Goal: Information Seeking & Learning: Find specific fact

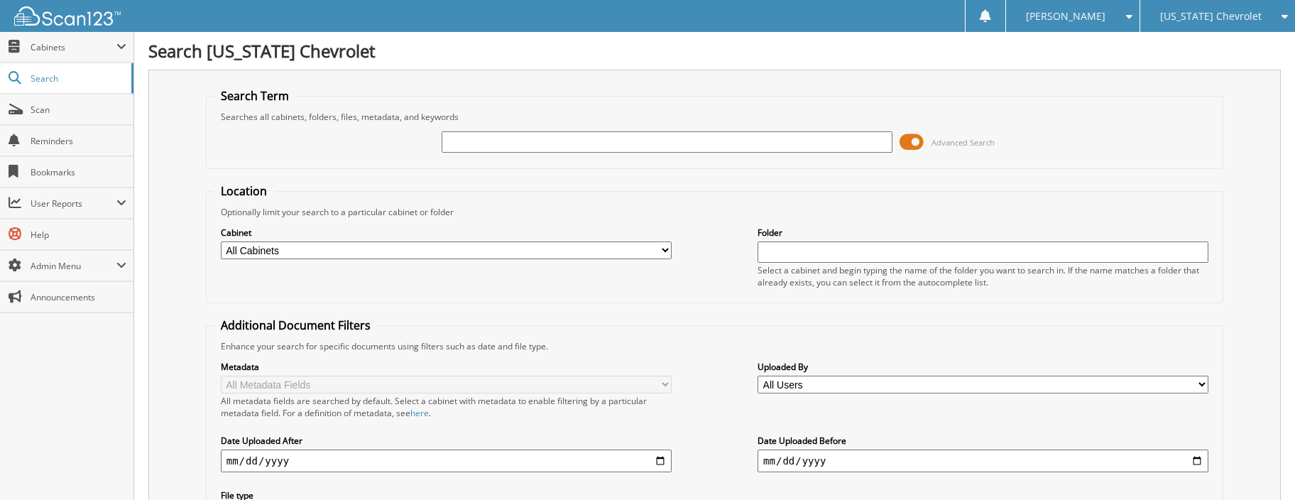
click at [495, 143] on input "text" at bounding box center [667, 141] width 451 height 21
type input "96689"
click at [49, 83] on span "Search" at bounding box center [78, 78] width 94 height 12
click at [58, 81] on span "Search" at bounding box center [78, 78] width 94 height 12
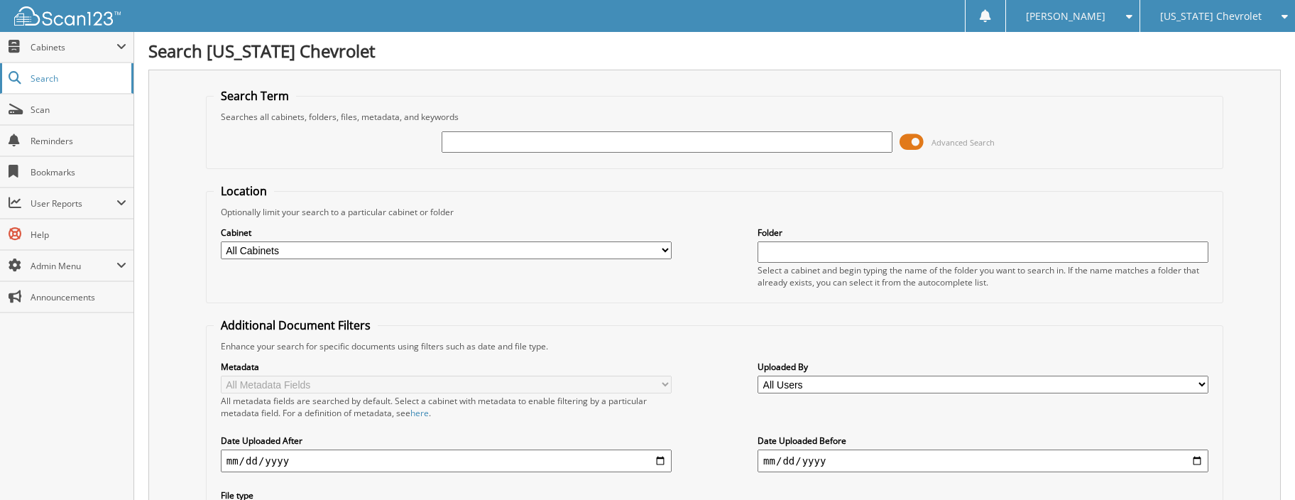
click at [35, 78] on span "Search" at bounding box center [78, 78] width 94 height 12
click at [114, 45] on span "Cabinets" at bounding box center [74, 47] width 86 height 12
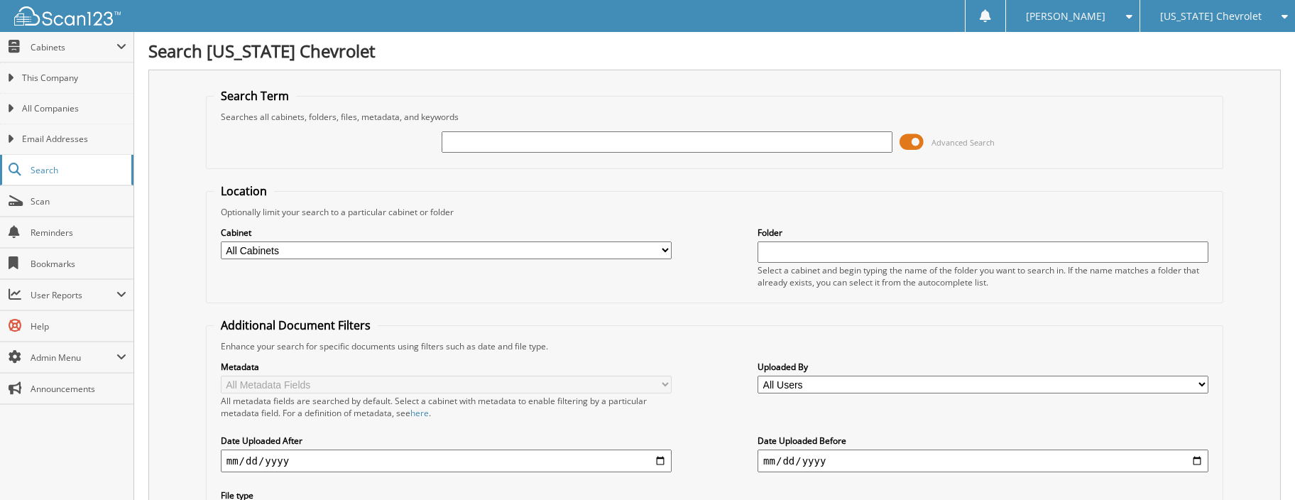
click at [89, 179] on link "Search" at bounding box center [66, 170] width 133 height 31
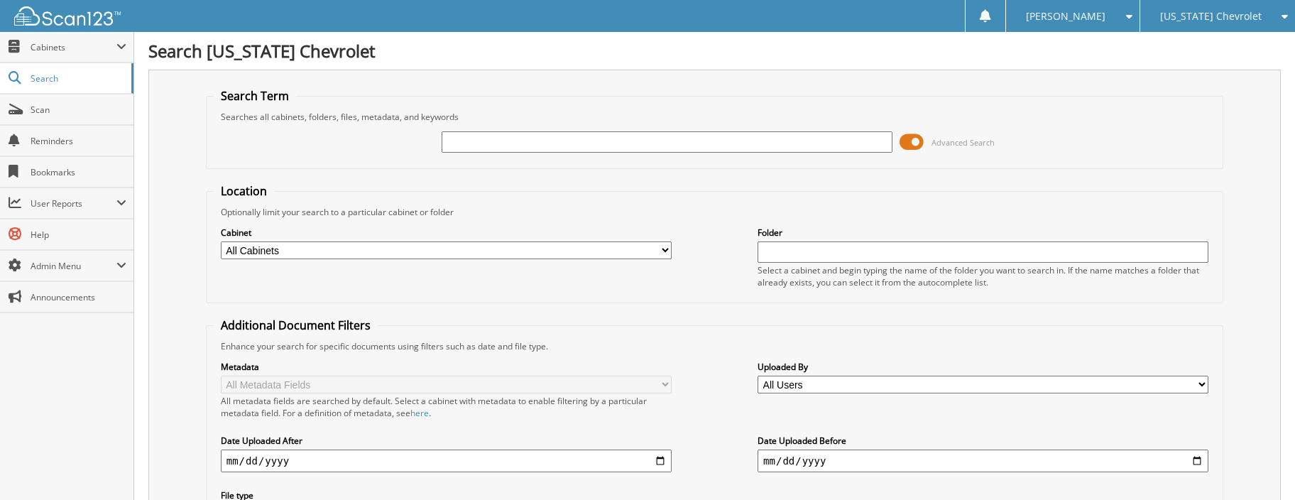
click at [471, 150] on input "text" at bounding box center [667, 141] width 451 height 21
type input "96689"
click at [668, 246] on select "All Cabinets PARTS SERVICE RO Needs Filing" at bounding box center [446, 250] width 451 height 18
select select "31221"
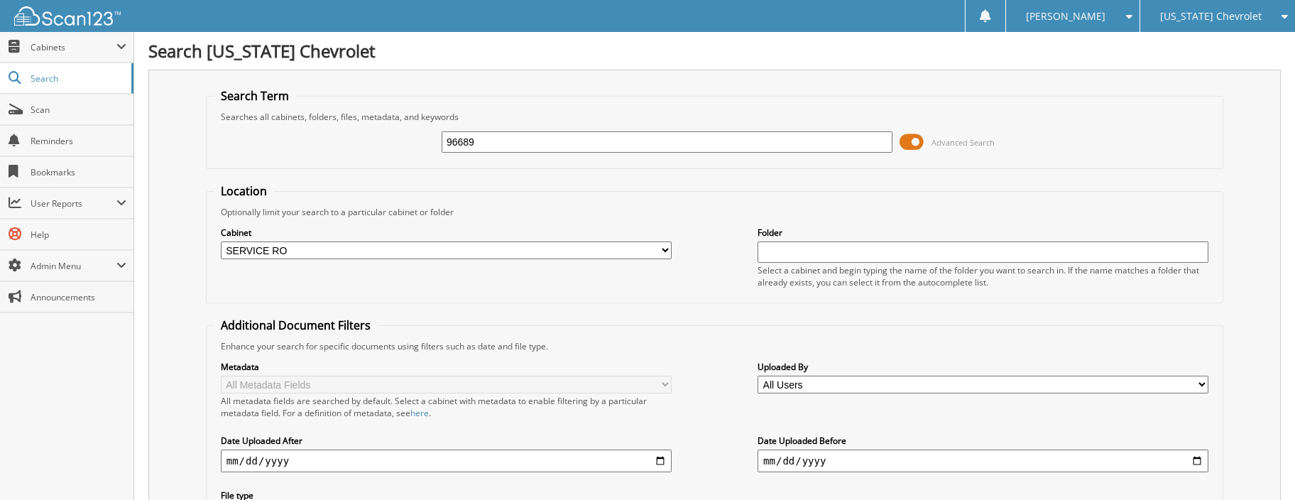
click at [221, 241] on select "All Cabinets PARTS SERVICE RO Needs Filing" at bounding box center [446, 250] width 451 height 18
click at [654, 209] on div "Optionally limit your search to a particular cabinet or folder" at bounding box center [715, 212] width 1002 height 12
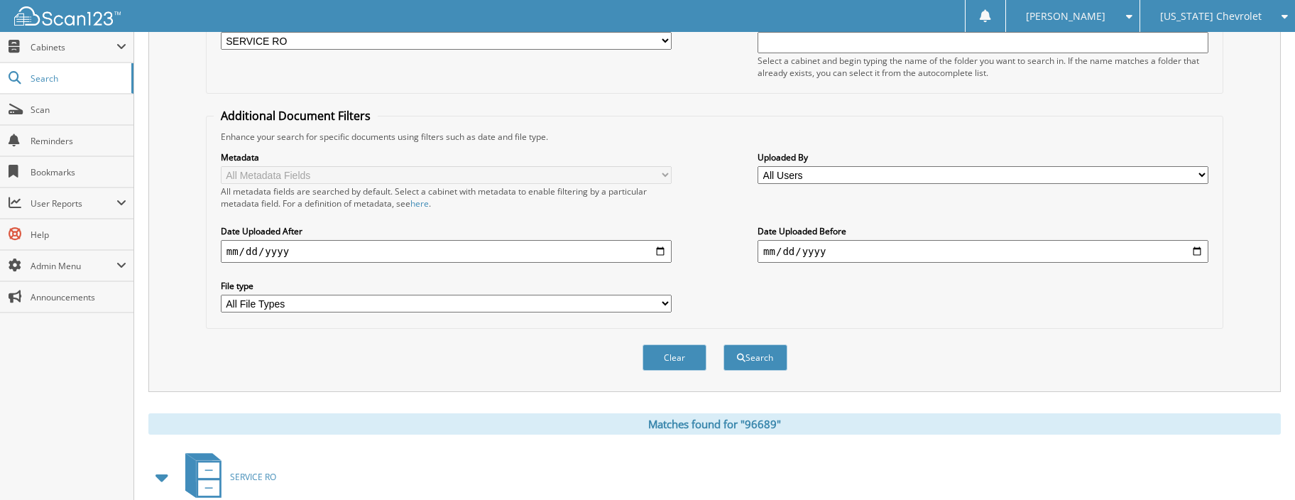
scroll to position [213, 0]
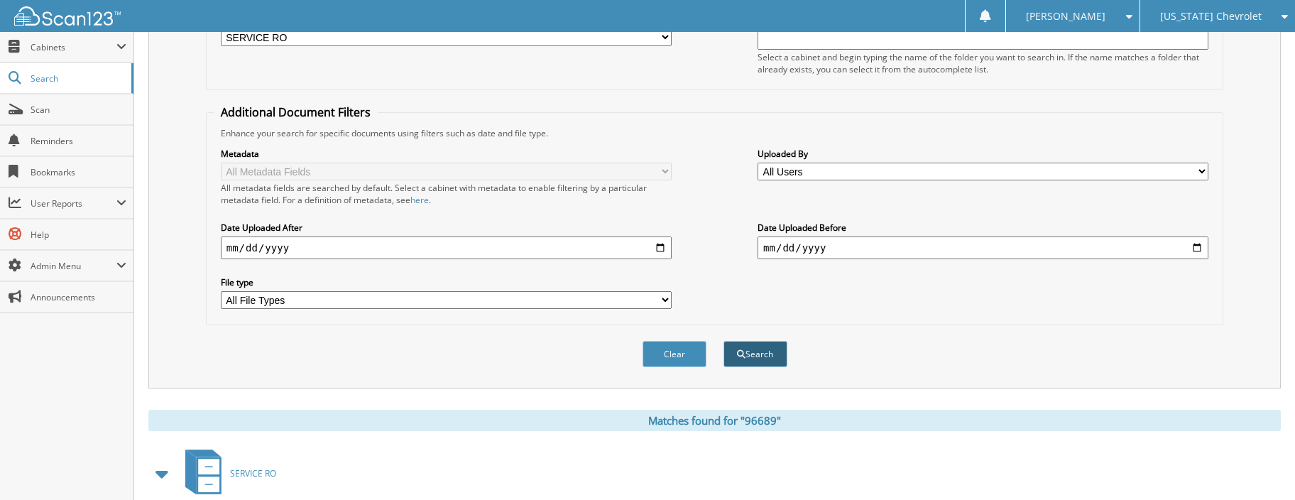
click at [757, 356] on button "Search" at bounding box center [755, 354] width 64 height 26
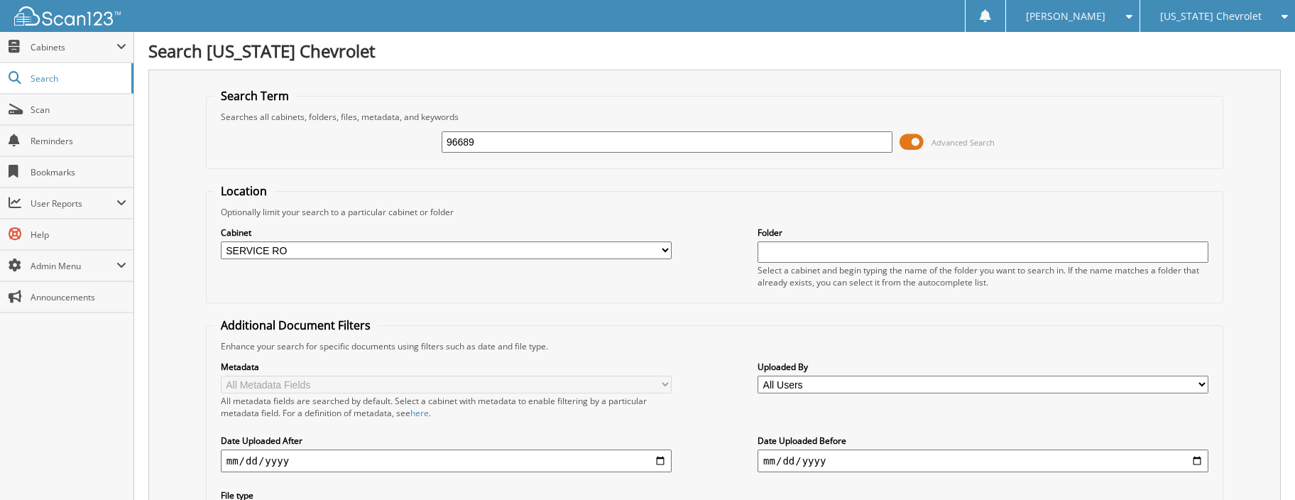
click at [916, 144] on span at bounding box center [911, 141] width 24 height 21
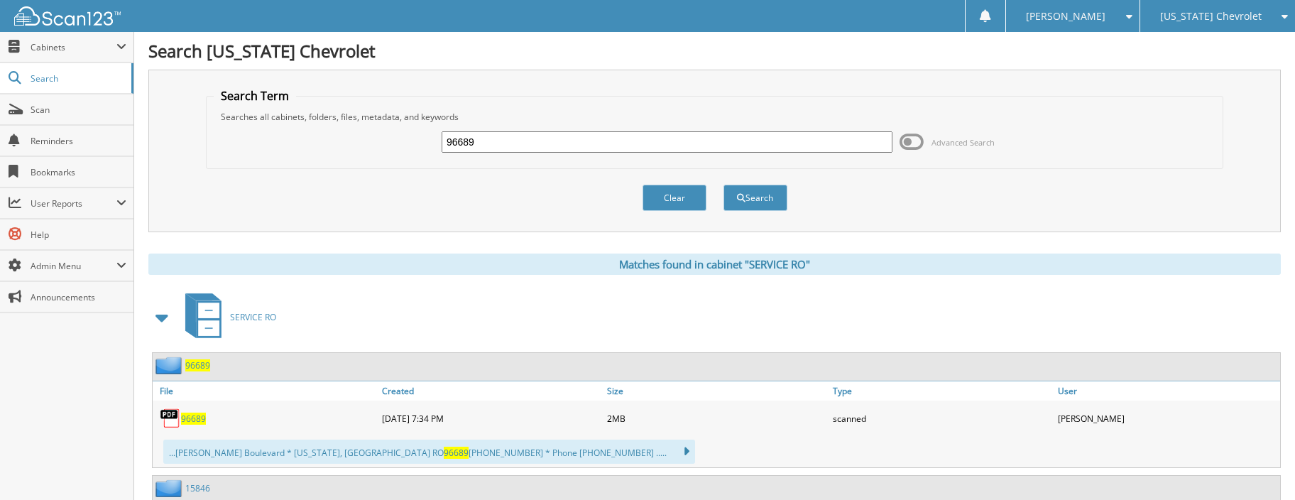
click at [194, 418] on span "96689" at bounding box center [193, 418] width 25 height 12
